Goal: Find specific page/section: Find specific page/section

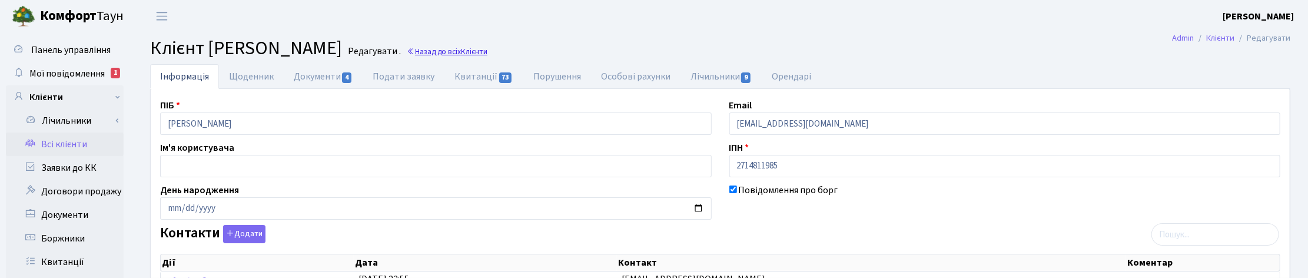
click at [487, 51] on link "Назад до всіх Клієнти" at bounding box center [447, 51] width 81 height 11
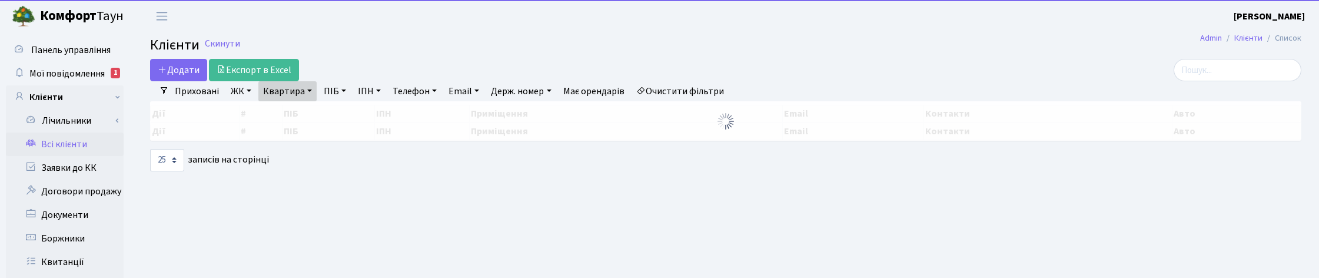
select select "25"
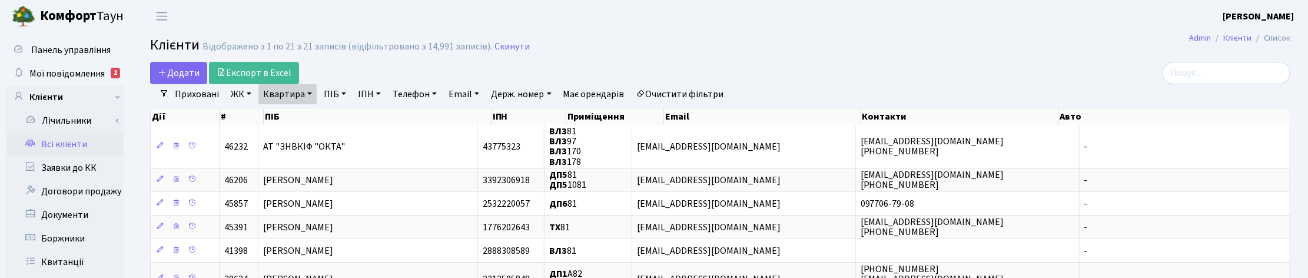
click at [309, 93] on link "Квартира" at bounding box center [287, 94] width 58 height 20
click at [341, 115] on icon at bounding box center [339, 116] width 9 height 9
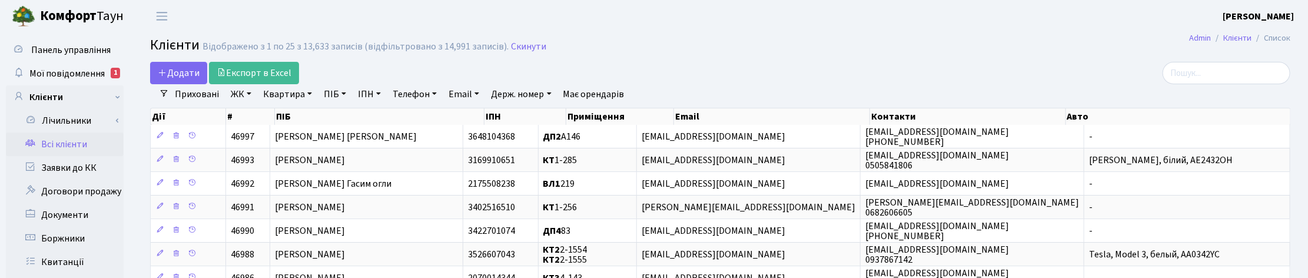
click at [294, 96] on link "Квартира" at bounding box center [287, 94] width 58 height 20
click at [296, 119] on input "text" at bounding box center [293, 117] width 69 height 22
type input "5-274"
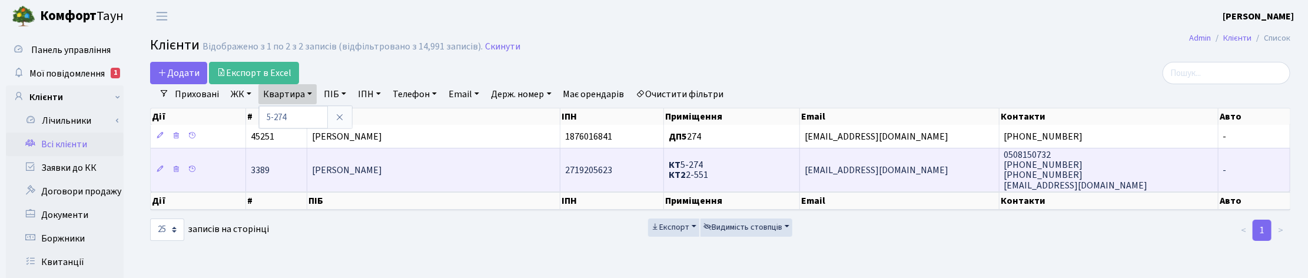
click at [499, 179] on td "Грищук Наталя Володимирівна" at bounding box center [433, 169] width 253 height 43
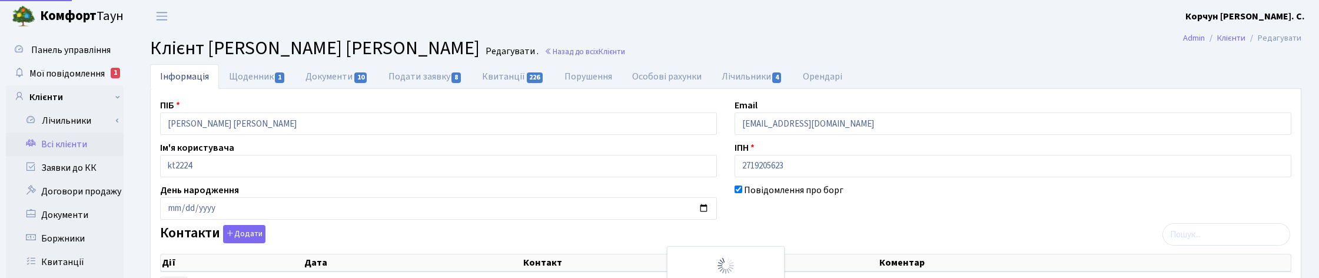
select select "25"
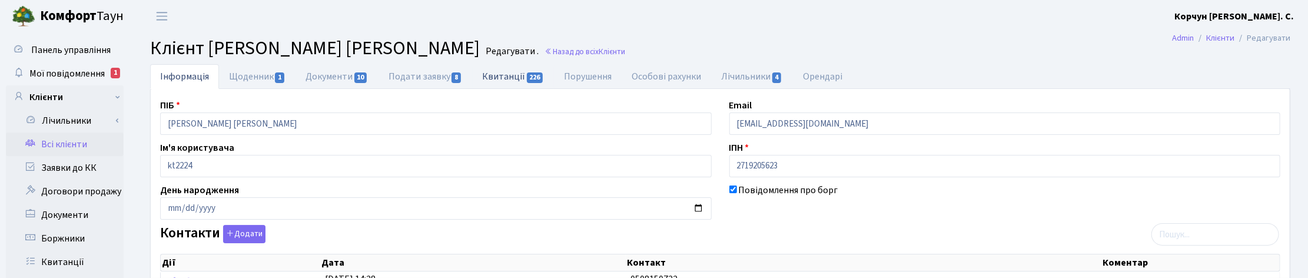
click at [506, 74] on link "Квитанції 226" at bounding box center [513, 76] width 82 height 24
select select "25"
